Goal: Task Accomplishment & Management: Use online tool/utility

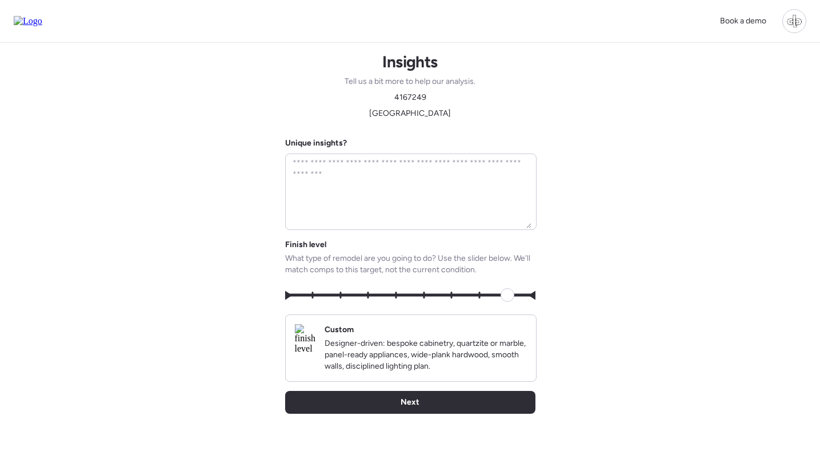
drag, startPoint x: 331, startPoint y: 298, endPoint x: 506, endPoint y: 298, distance: 175.4
click at [506, 298] on span at bounding box center [507, 295] width 14 height 14
type input "*"
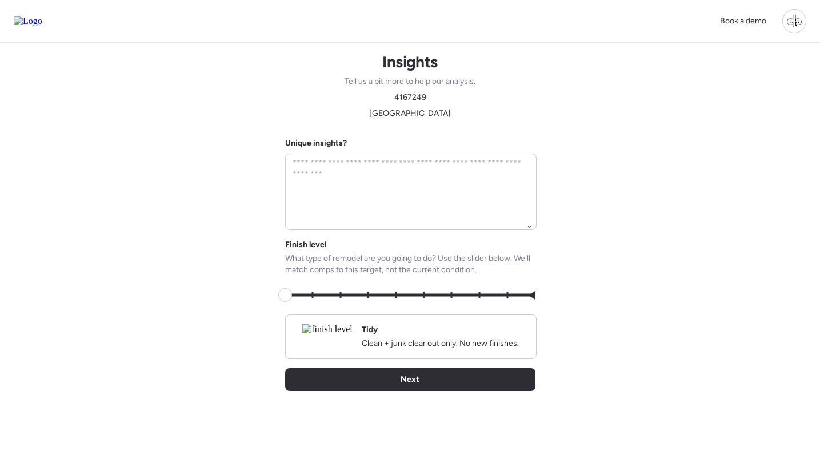
drag, startPoint x: 506, startPoint y: 298, endPoint x: 287, endPoint y: 297, distance: 218.2
click at [287, 297] on span at bounding box center [285, 295] width 14 height 14
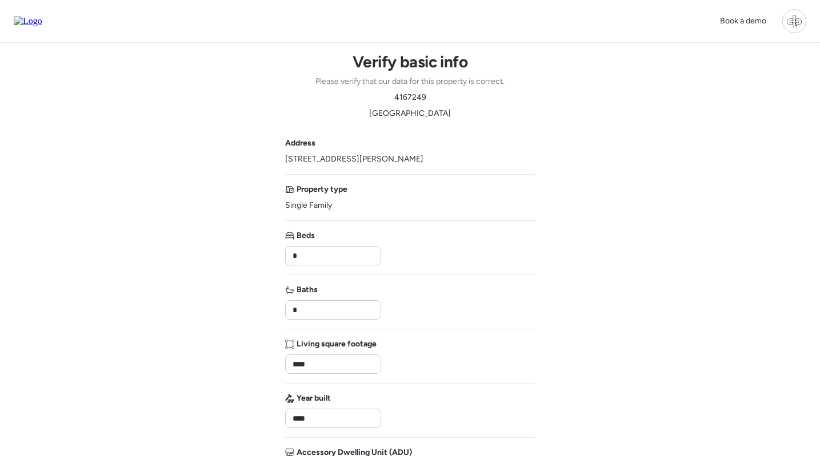
scroll to position [199, 0]
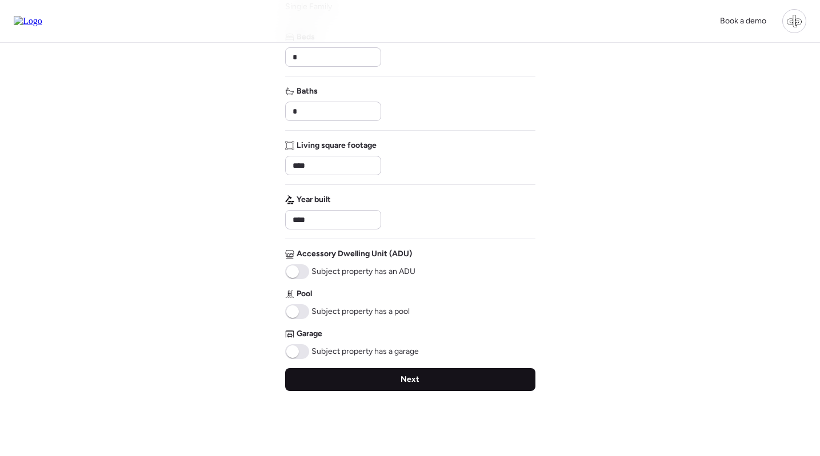
click at [405, 386] on div "Next" at bounding box center [410, 379] width 250 height 23
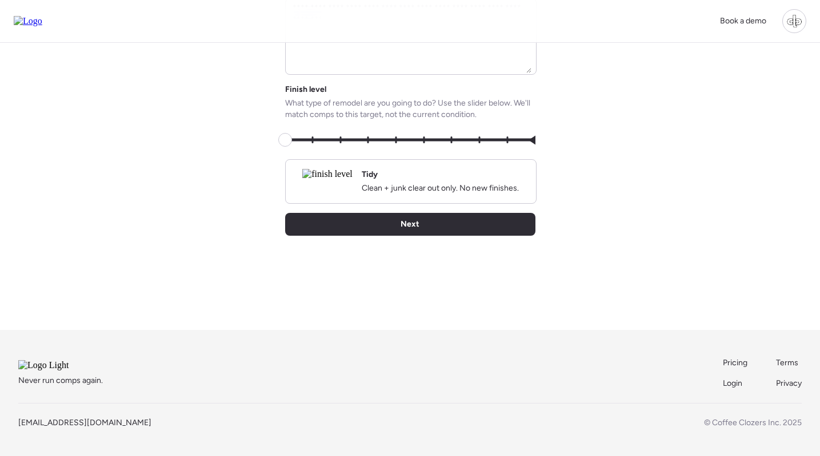
scroll to position [19, 0]
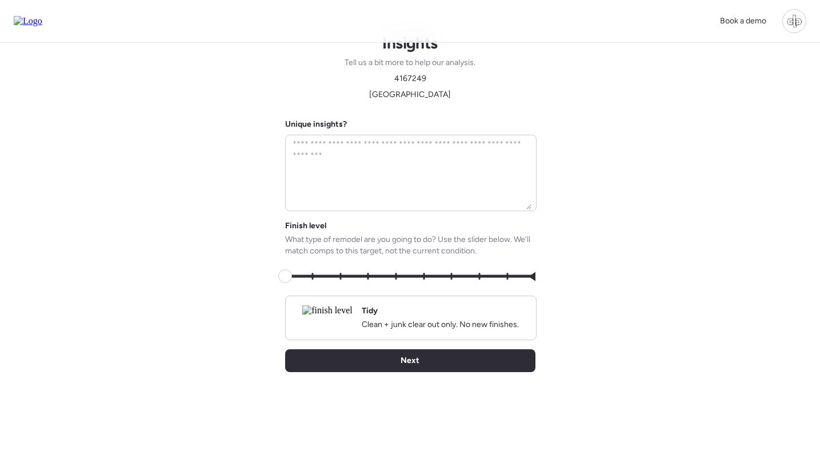
click at [319, 313] on img at bounding box center [327, 311] width 50 height 10
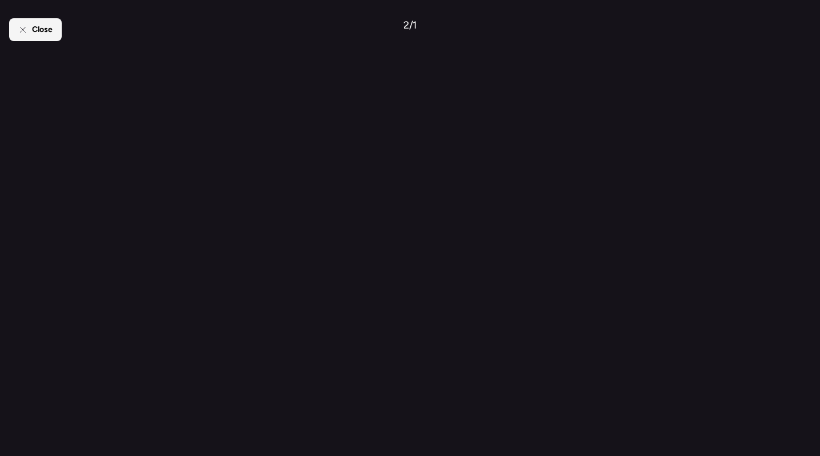
click at [56, 30] on div "Close" at bounding box center [35, 29] width 53 height 23
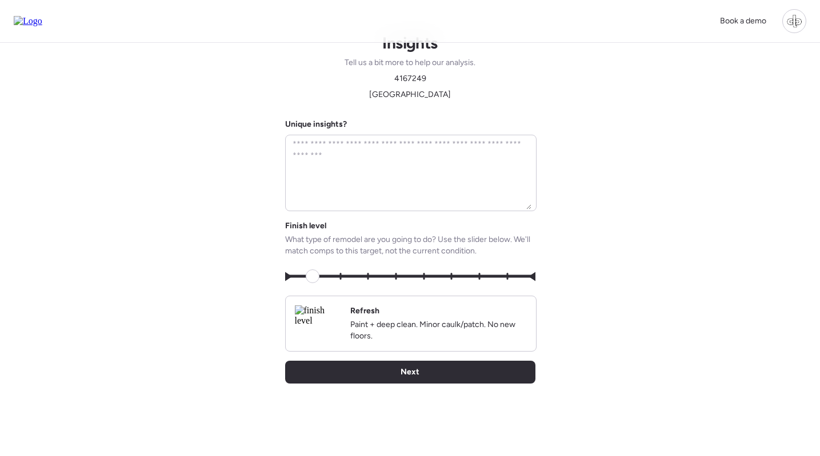
drag, startPoint x: 280, startPoint y: 276, endPoint x: 369, endPoint y: 276, distance: 88.5
click at [319, 276] on span at bounding box center [313, 277] width 14 height 14
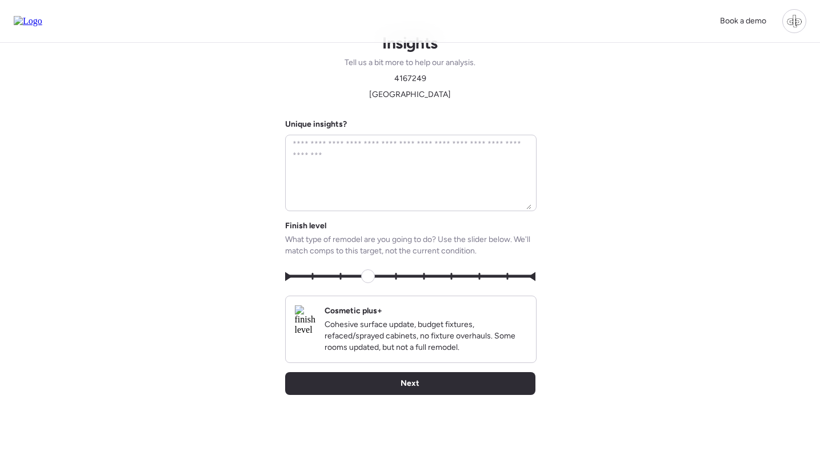
click at [316, 312] on img at bounding box center [305, 321] width 21 height 30
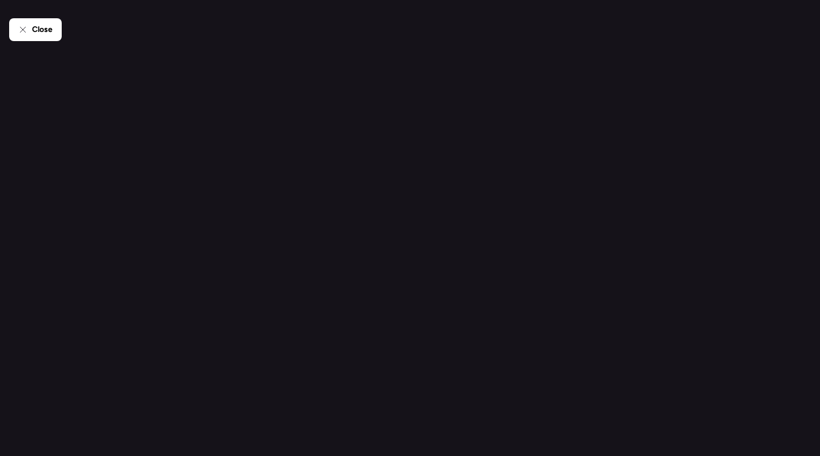
drag, startPoint x: 51, startPoint y: 34, endPoint x: 66, endPoint y: 37, distance: 14.7
click at [51, 34] on span "Close" at bounding box center [42, 29] width 21 height 11
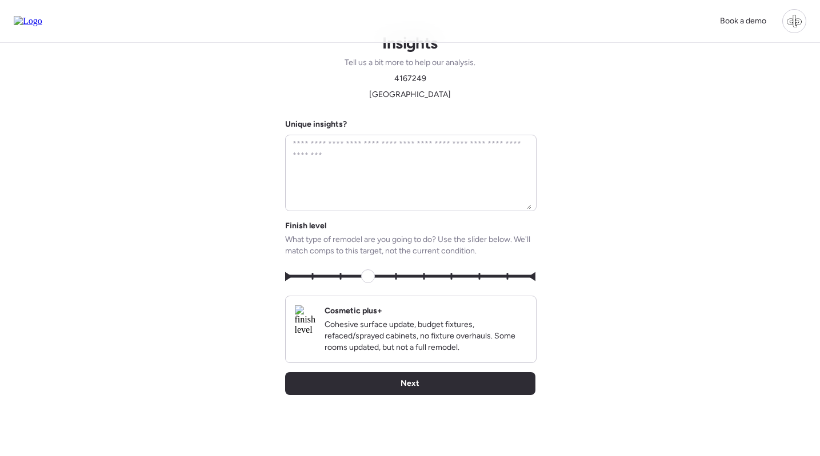
drag, startPoint x: 371, startPoint y: 277, endPoint x: 414, endPoint y: 277, distance: 43.4
click at [375, 277] on span at bounding box center [368, 277] width 14 height 14
click at [316, 311] on img at bounding box center [305, 321] width 21 height 30
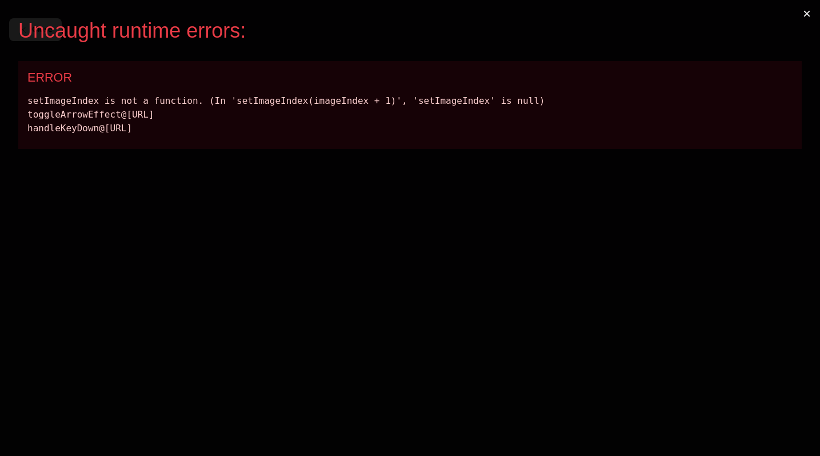
scroll to position [0, 0]
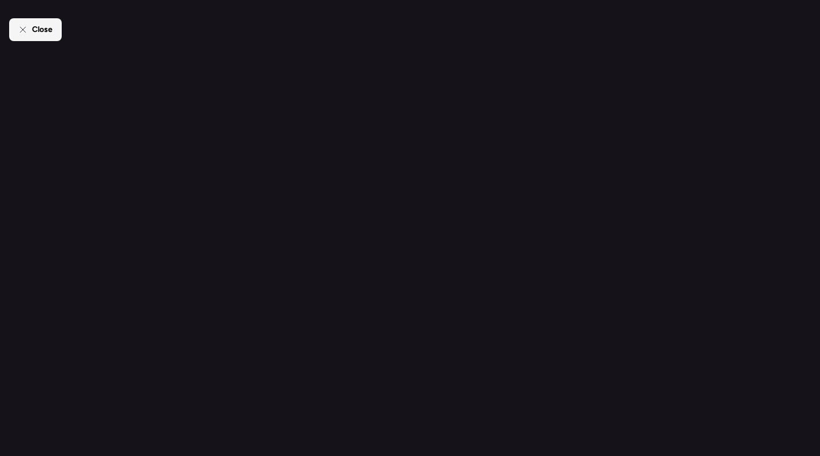
click at [43, 25] on span "Close" at bounding box center [42, 29] width 21 height 11
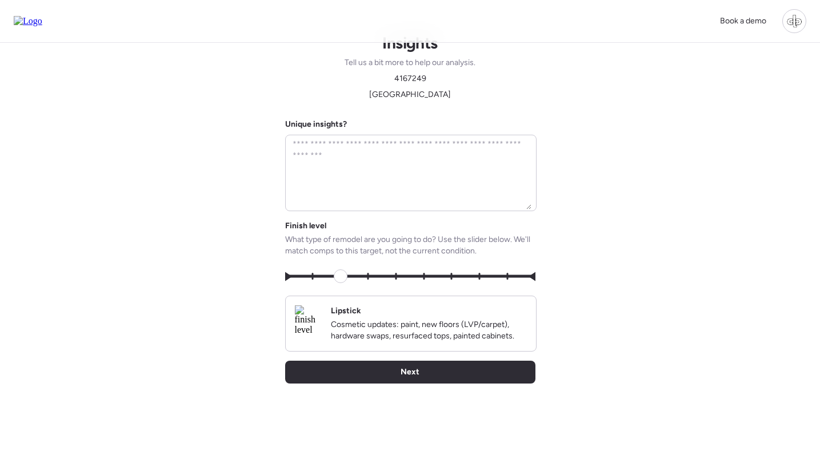
drag, startPoint x: 427, startPoint y: 274, endPoint x: 334, endPoint y: 274, distance: 93.7
click at [334, 274] on span at bounding box center [341, 277] width 14 height 14
drag, startPoint x: 334, startPoint y: 274, endPoint x: 316, endPoint y: 274, distance: 17.1
click at [316, 274] on span at bounding box center [313, 277] width 14 height 14
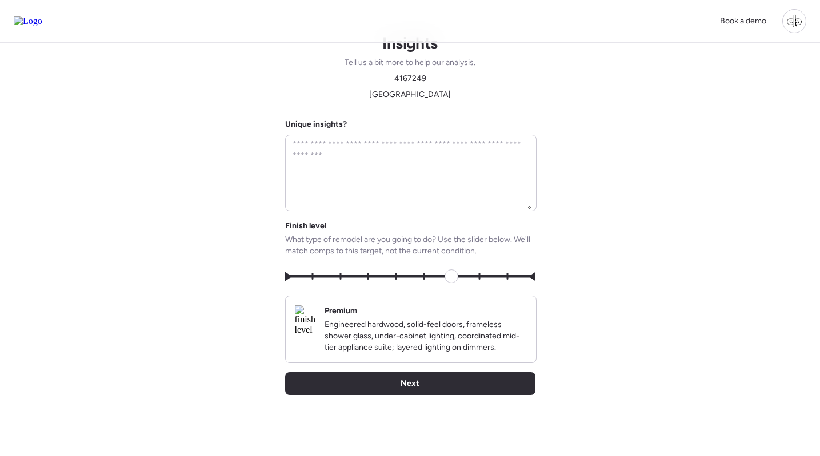
drag, startPoint x: 316, startPoint y: 274, endPoint x: 485, endPoint y: 274, distance: 168.5
click at [458, 274] on span at bounding box center [451, 277] width 14 height 14
drag, startPoint x: 485, startPoint y: 274, endPoint x: 526, endPoint y: 274, distance: 41.1
click at [514, 274] on span at bounding box center [507, 277] width 14 height 14
drag, startPoint x: 526, startPoint y: 274, endPoint x: 307, endPoint y: 286, distance: 218.5
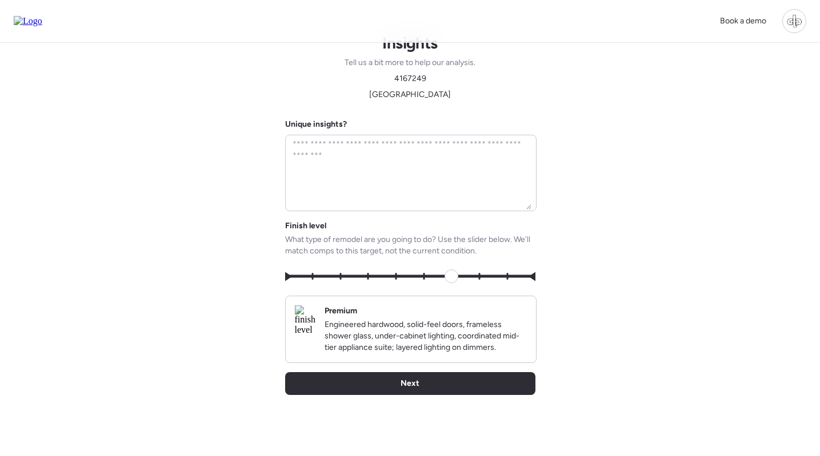
click at [444, 283] on span at bounding box center [451, 277] width 14 height 14
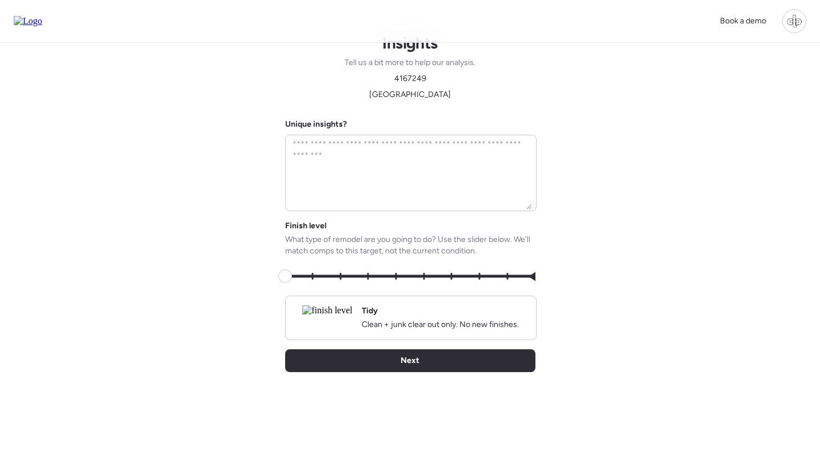
drag, startPoint x: 310, startPoint y: 281, endPoint x: 296, endPoint y: 281, distance: 14.3
click at [292, 281] on span at bounding box center [285, 277] width 14 height 14
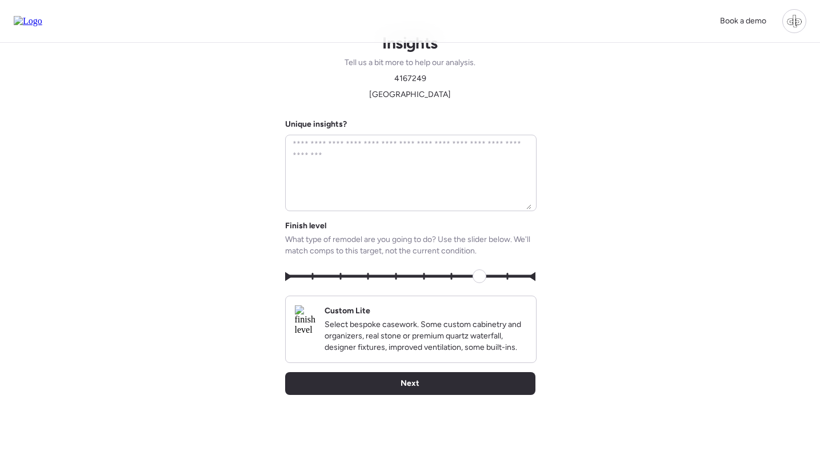
drag, startPoint x: 296, startPoint y: 281, endPoint x: 471, endPoint y: 279, distance: 175.4
click at [472, 279] on span at bounding box center [479, 277] width 14 height 14
click at [312, 323] on img at bounding box center [305, 321] width 21 height 30
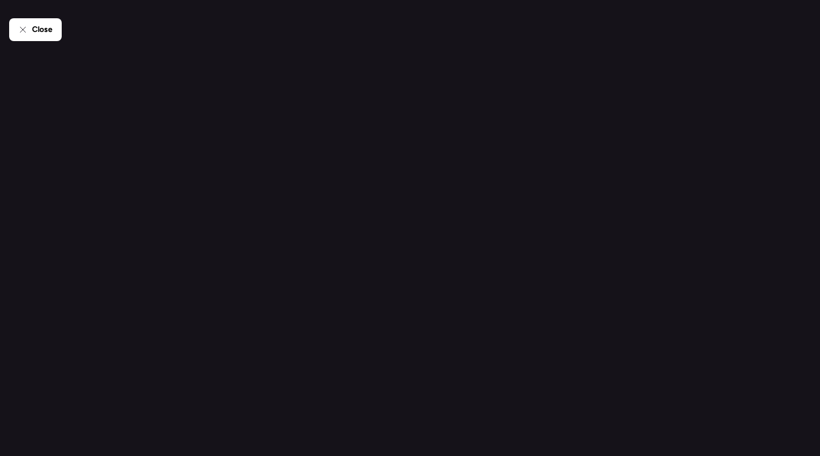
scroll to position [19, 0]
click at [27, 25] on div "Close" at bounding box center [35, 29] width 53 height 23
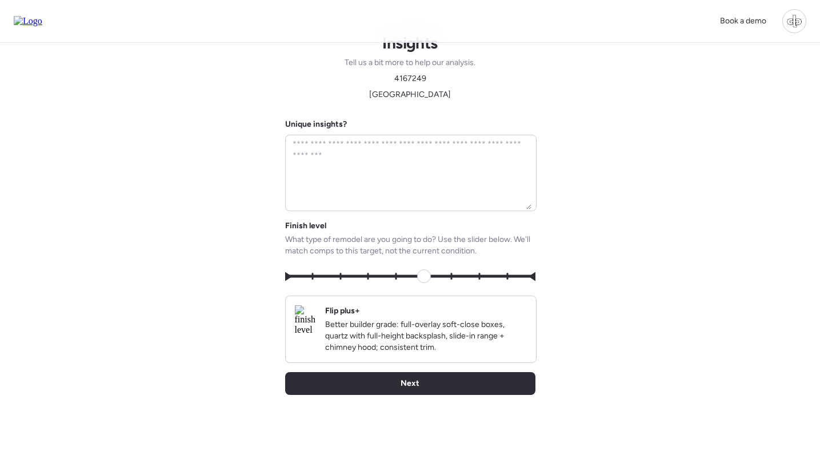
drag, startPoint x: 476, startPoint y: 273, endPoint x: 431, endPoint y: 273, distance: 45.1
click at [431, 273] on span at bounding box center [424, 277] width 14 height 14
click at [316, 328] on img at bounding box center [305, 321] width 21 height 30
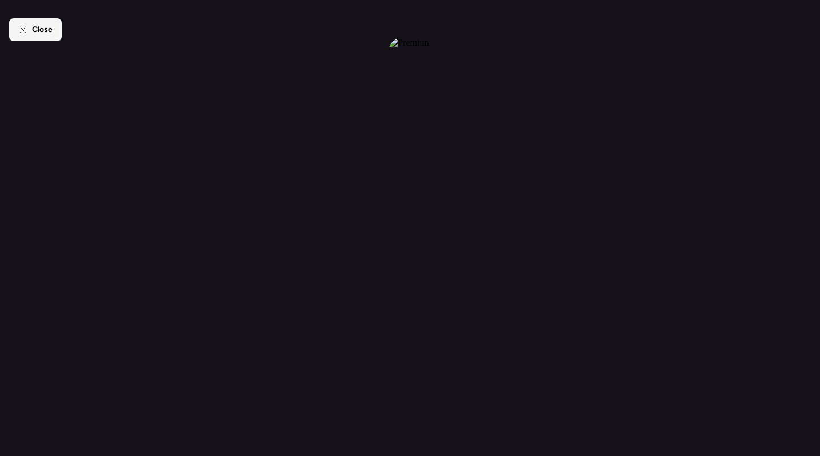
click at [49, 31] on span "Close" at bounding box center [42, 29] width 21 height 11
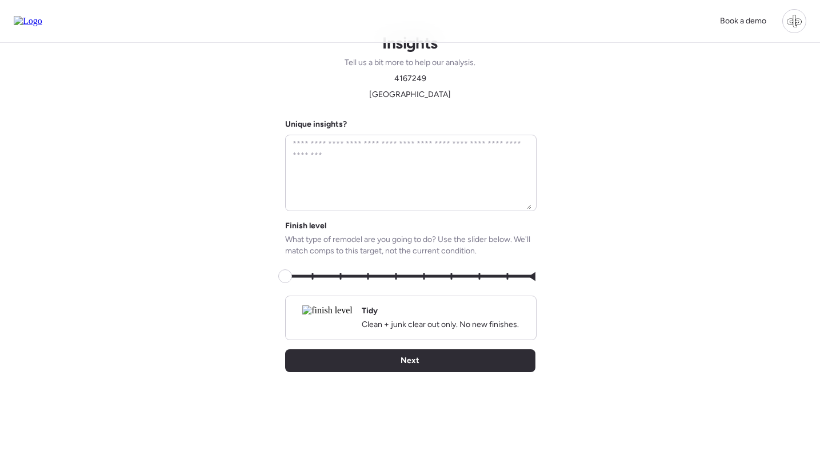
drag, startPoint x: 408, startPoint y: 276, endPoint x: 285, endPoint y: 276, distance: 122.8
click at [285, 276] on span at bounding box center [285, 277] width 14 height 14
click at [334, 316] on img at bounding box center [327, 311] width 50 height 10
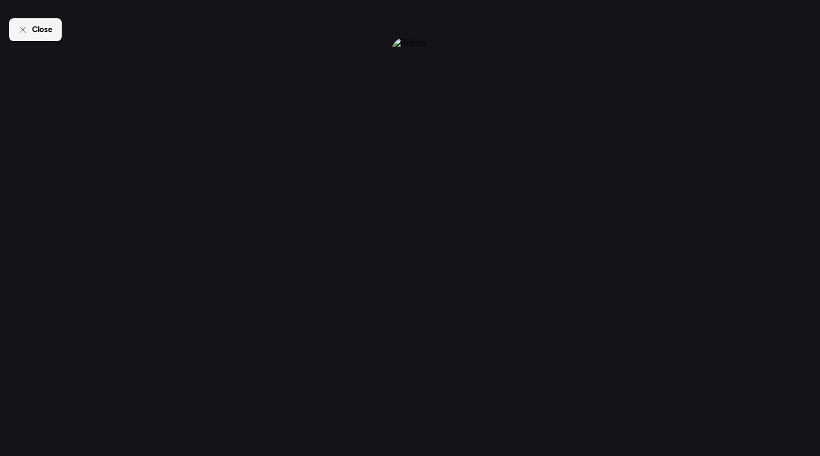
click at [29, 26] on div "Close" at bounding box center [35, 29] width 53 height 23
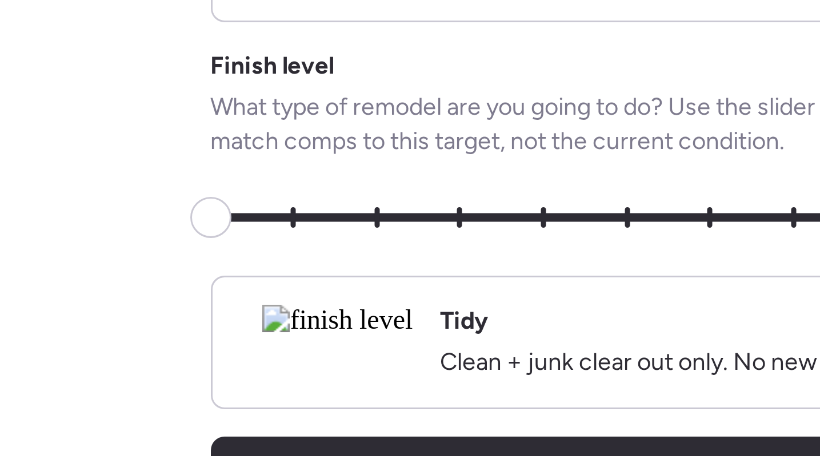
scroll to position [2, 0]
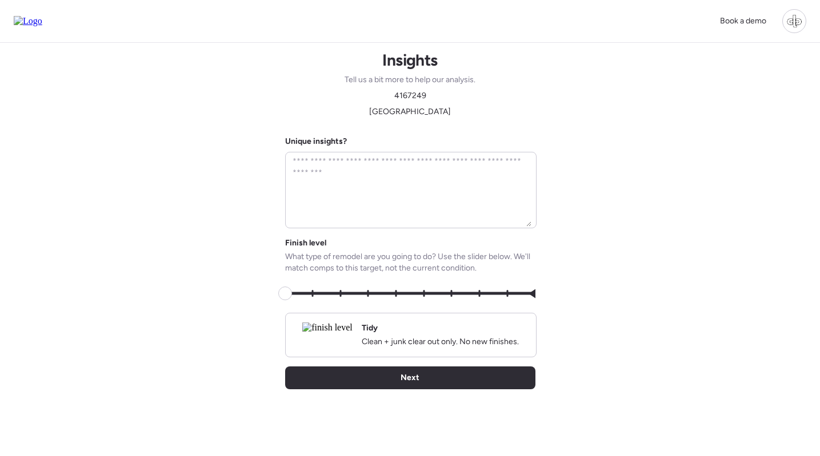
click at [326, 333] on img at bounding box center [327, 328] width 50 height 10
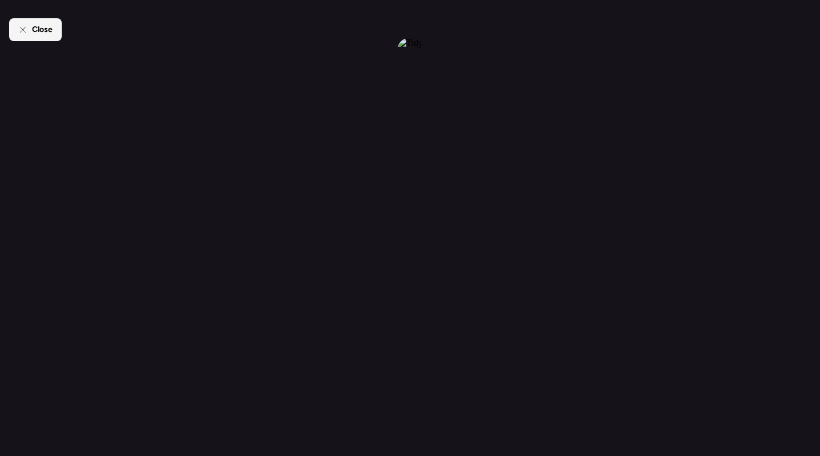
click at [30, 32] on div "Close" at bounding box center [35, 29] width 53 height 23
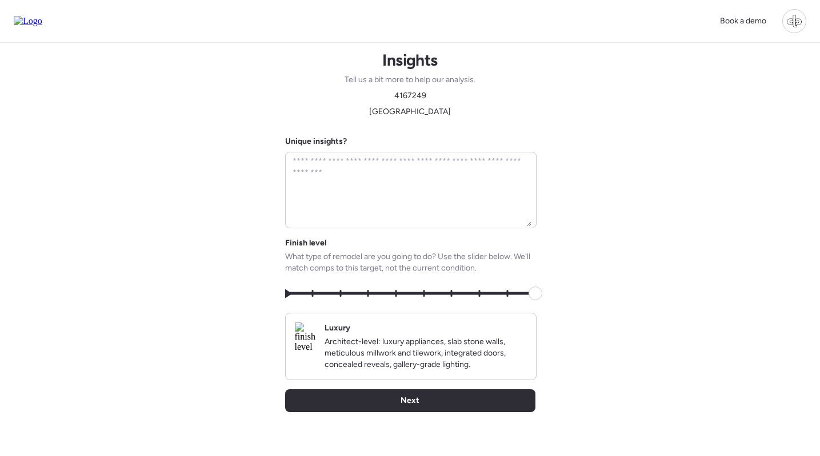
drag, startPoint x: 283, startPoint y: 294, endPoint x: 607, endPoint y: 323, distance: 324.7
click at [607, 323] on div "Insights Tell us a bit more to help our analysis. 4167249 [GEOGRAPHIC_DATA] Uni…" at bounding box center [409, 262] width 801 height 443
click at [315, 352] on img at bounding box center [305, 338] width 21 height 30
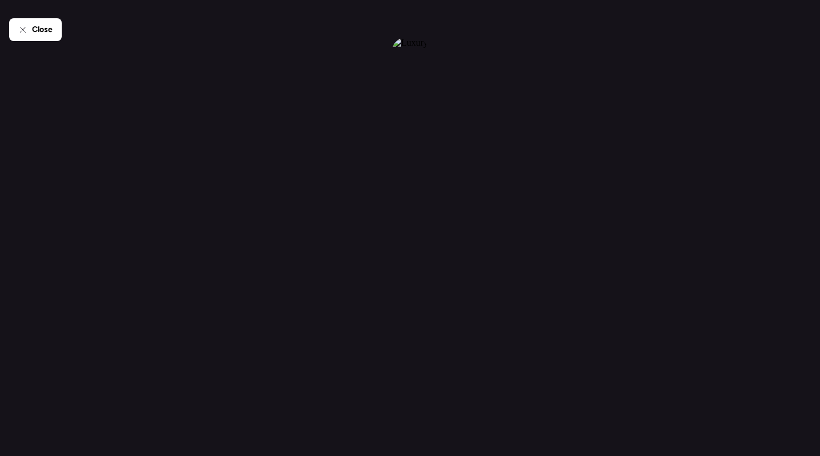
click at [43, 29] on span "Close" at bounding box center [42, 29] width 21 height 11
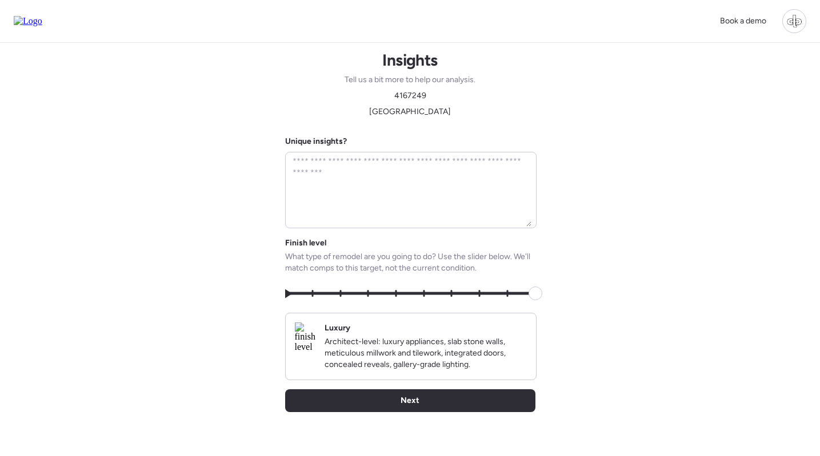
drag, startPoint x: 531, startPoint y: 295, endPoint x: 422, endPoint y: 290, distance: 109.8
click at [528, 290] on span at bounding box center [535, 294] width 14 height 14
click at [316, 340] on img at bounding box center [305, 338] width 21 height 30
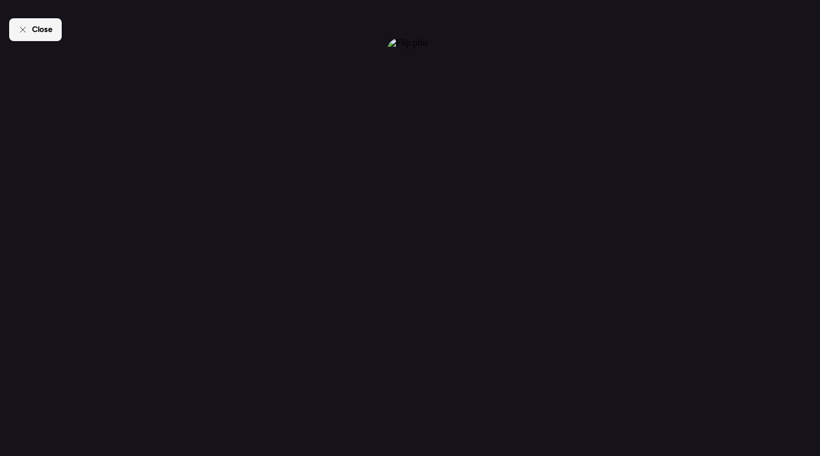
drag, startPoint x: 34, startPoint y: 18, endPoint x: 62, endPoint y: 26, distance: 28.6
click at [34, 18] on div "Close" at bounding box center [409, 228] width 801 height 456
click at [38, 26] on span "Close" at bounding box center [42, 29] width 21 height 11
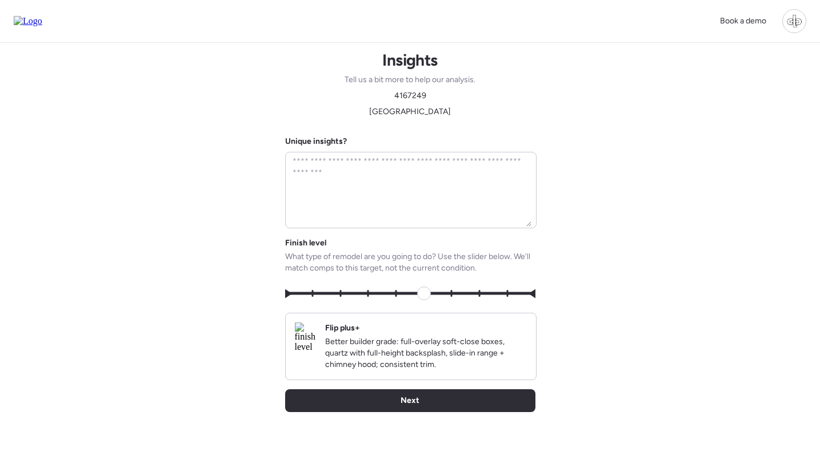
type input "*"
drag, startPoint x: 416, startPoint y: 292, endPoint x: 365, endPoint y: 292, distance: 51.4
click at [417, 292] on span at bounding box center [424, 294] width 14 height 14
click at [316, 339] on img at bounding box center [305, 338] width 21 height 30
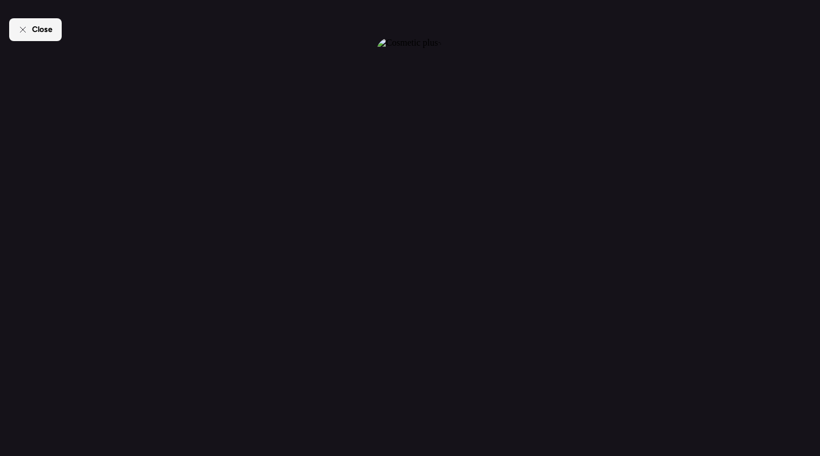
click at [50, 29] on span "Close" at bounding box center [42, 29] width 21 height 11
